Goal: Navigation & Orientation: Find specific page/section

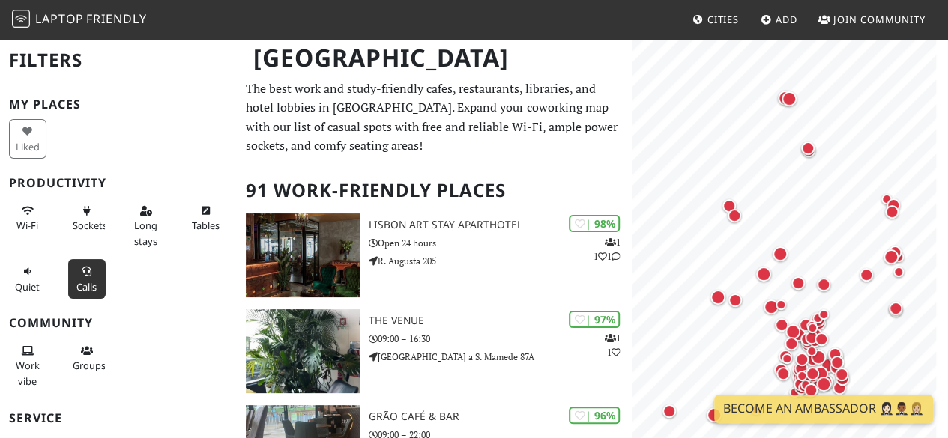
click at [86, 273] on icon at bounding box center [87, 272] width 12 height 10
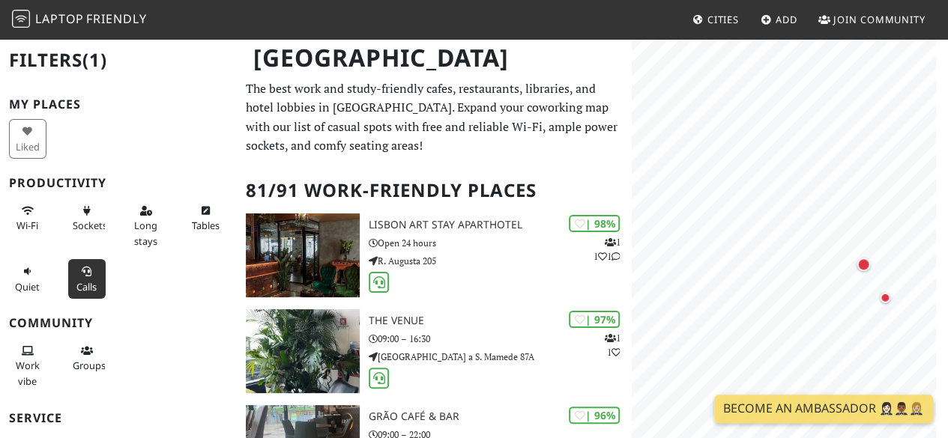
click at [947, 312] on html "Laptop Friendly Cities Add Join Community [GEOGRAPHIC_DATA] Filters (1) My Plac…" at bounding box center [474, 219] width 948 height 438
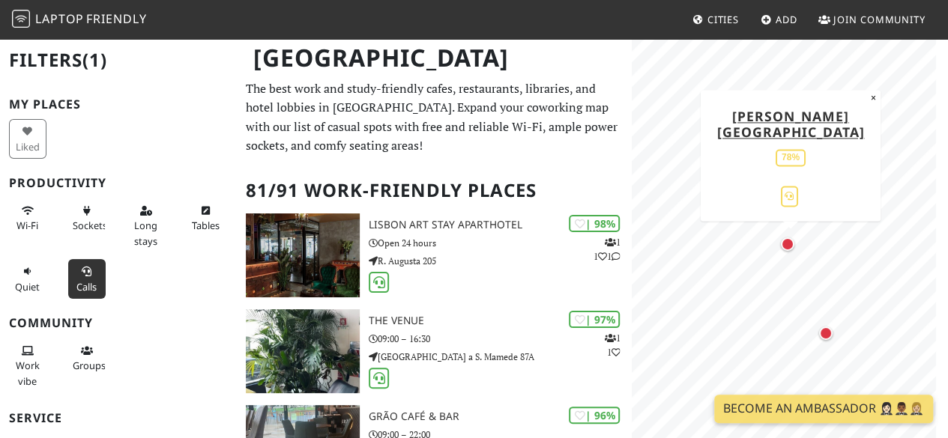
click at [787, 252] on div "Map marker" at bounding box center [789, 246] width 19 height 19
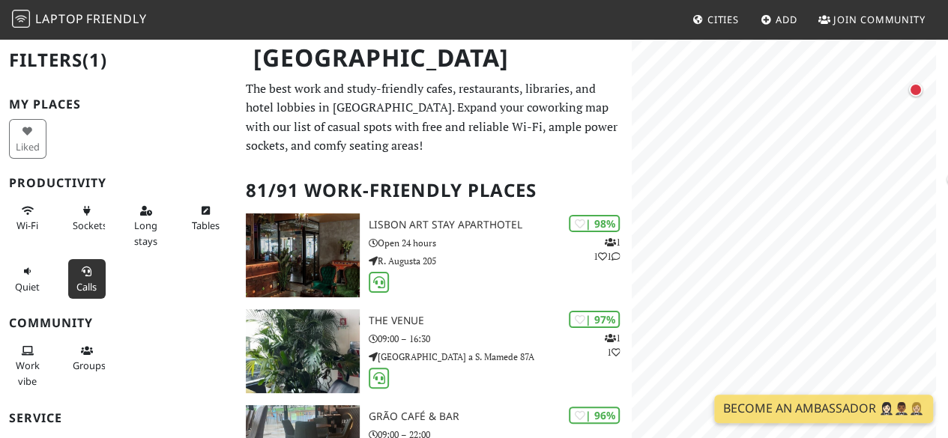
click at [947, 224] on html "Laptop Friendly Cities Add Join Community Lisbon Filters (1) My Places Liked Pr…" at bounding box center [474, 219] width 948 height 438
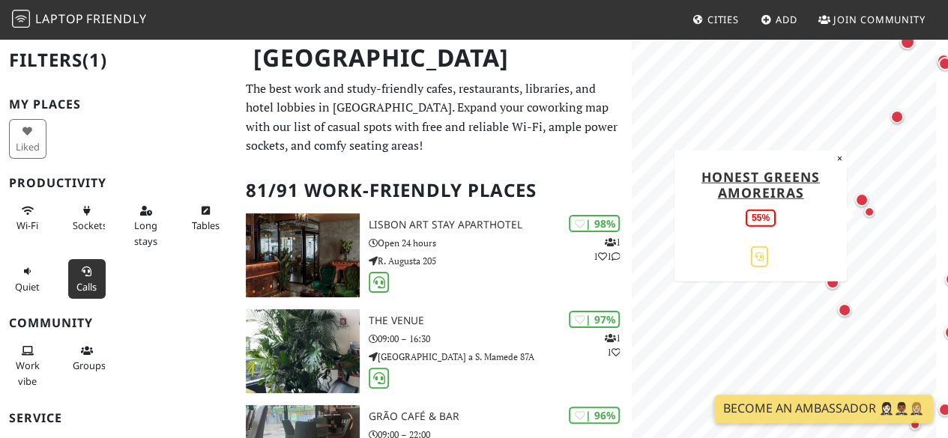
click at [872, 207] on div "Map marker" at bounding box center [873, 216] width 18 height 18
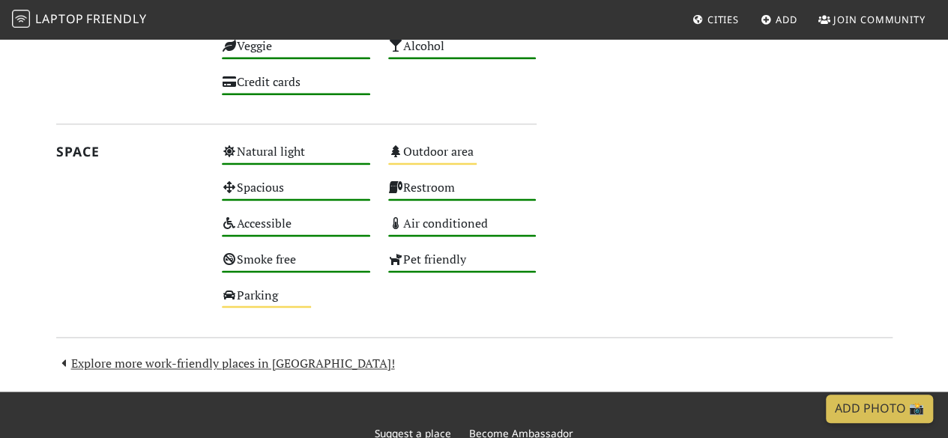
scroll to position [1035, 0]
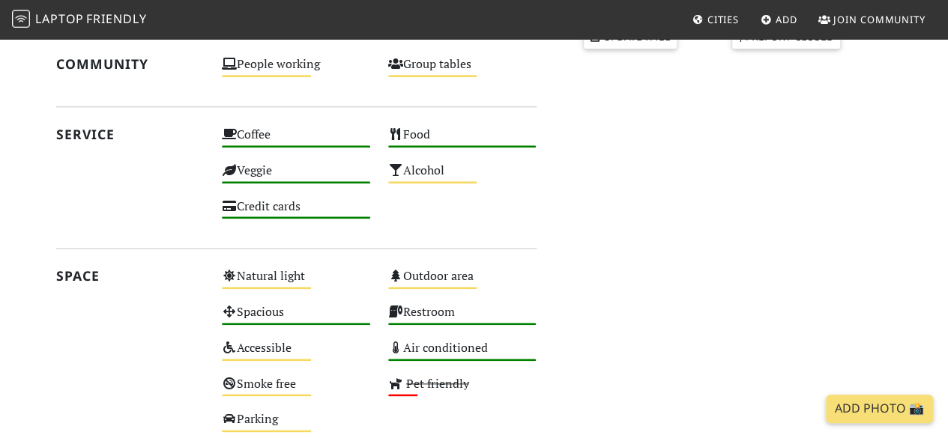
scroll to position [911, 0]
